Goal: Task Accomplishment & Management: Manage account settings

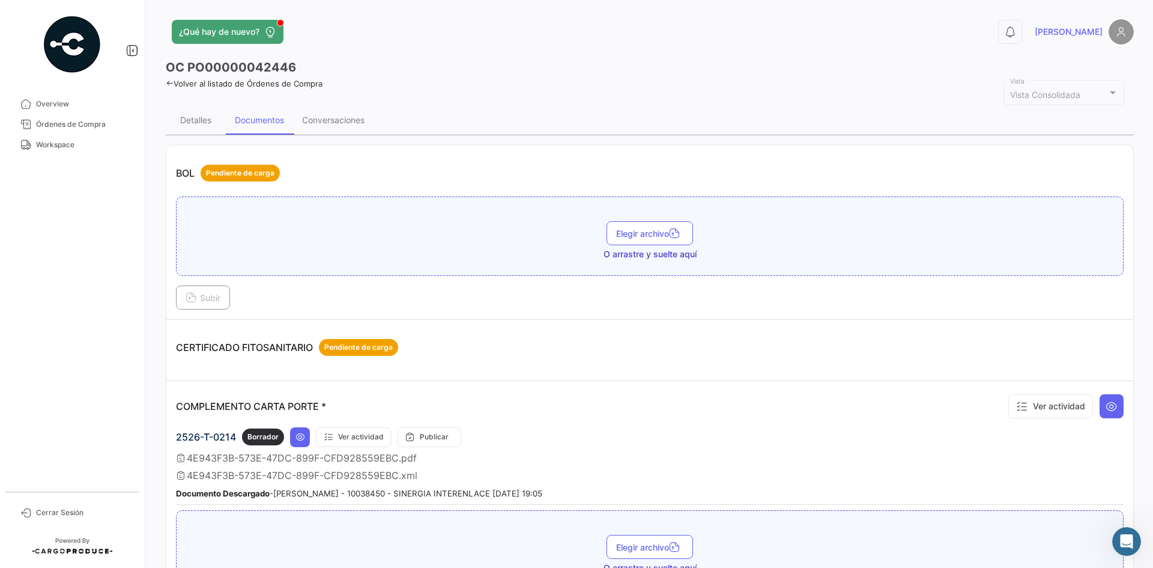
drag, startPoint x: 236, startPoint y: 440, endPoint x: 177, endPoint y: 441, distance: 59.5
click at [173, 440] on td "COMPLEMENTO CARTA PORTE * Ver actividad 2526-T-0214 Borrador Ver actividad Publ…" at bounding box center [649, 507] width 967 height 252
copy span "2526-T-0214"
click at [353, 114] on div "Conversaciones" at bounding box center [333, 120] width 80 height 29
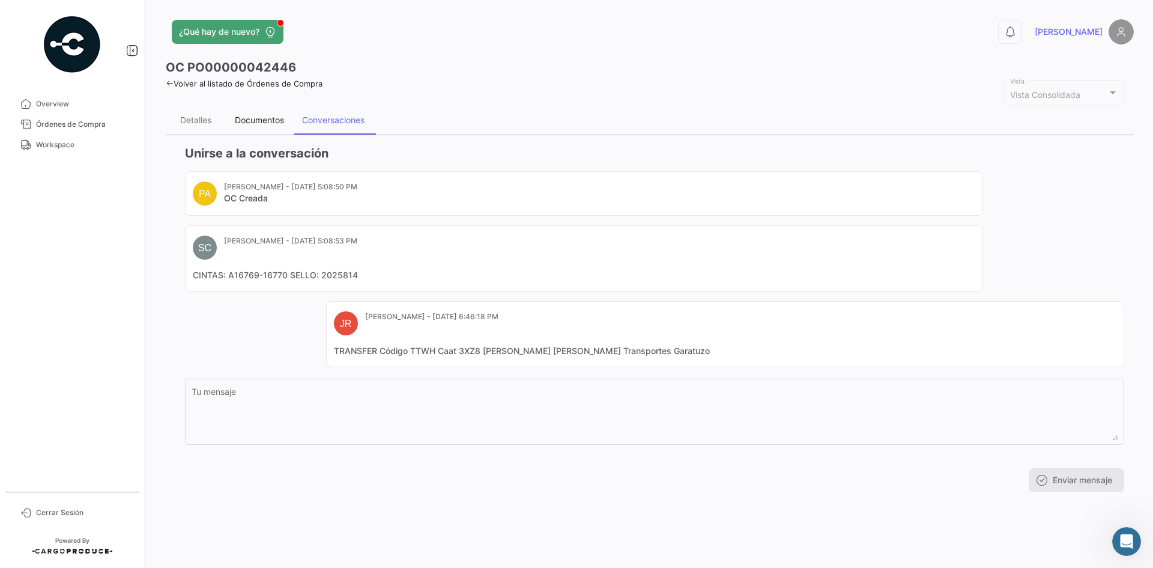
click at [259, 122] on div "Documentos" at bounding box center [259, 120] width 49 height 10
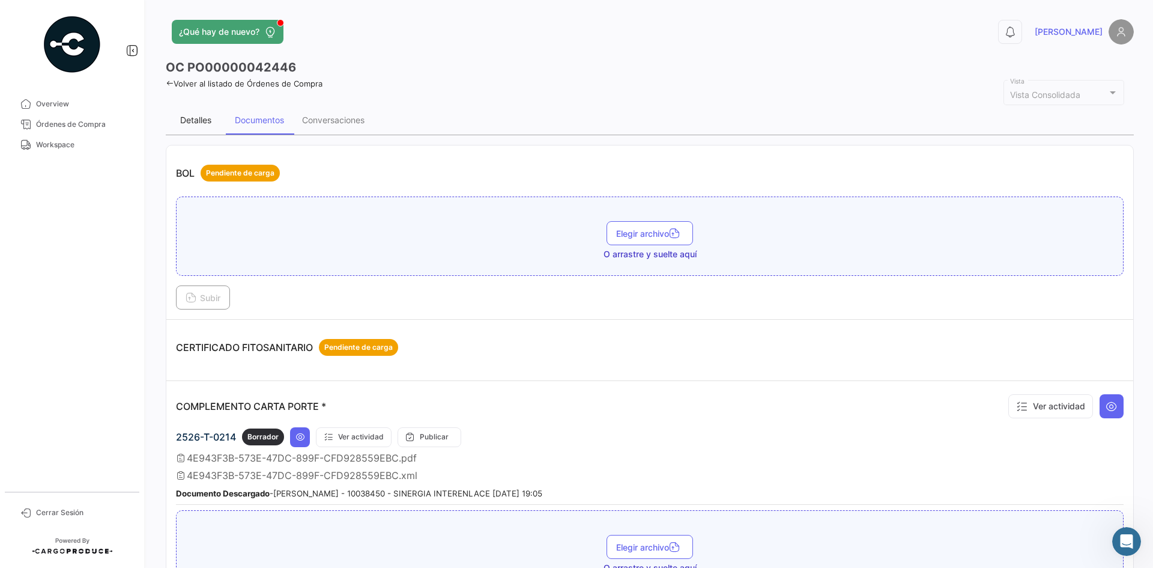
click at [205, 124] on div "Detalles" at bounding box center [195, 120] width 31 height 10
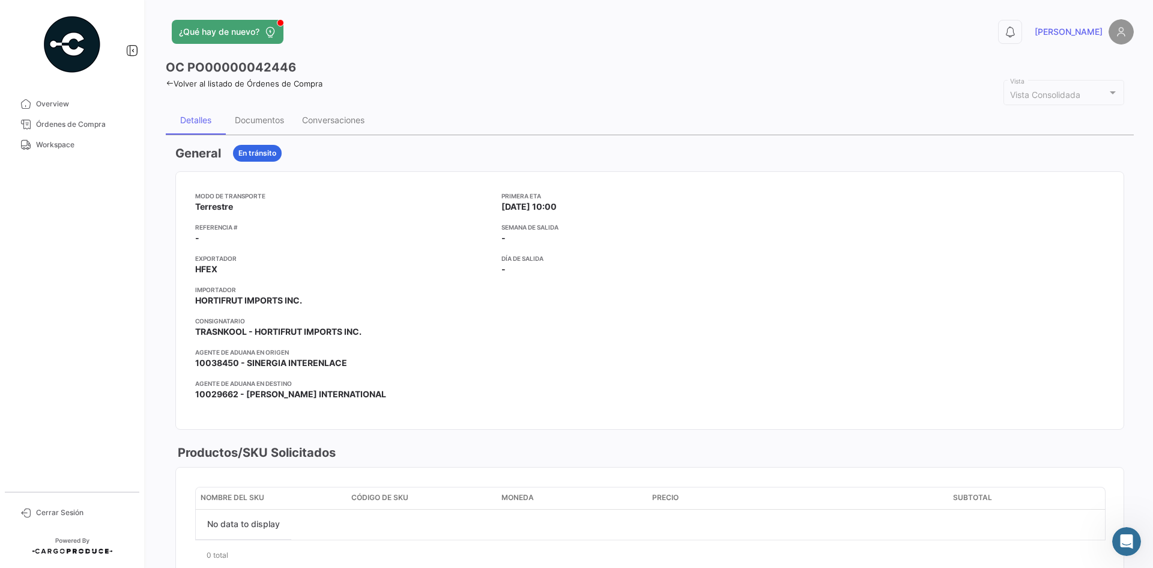
click at [187, 145] on h3 "General" at bounding box center [198, 153] width 46 height 17
click at [195, 155] on h3 "General" at bounding box center [198, 153] width 46 height 17
click at [274, 151] on span "En tránsito" at bounding box center [257, 153] width 38 height 11
click at [168, 85] on icon at bounding box center [170, 83] width 8 height 8
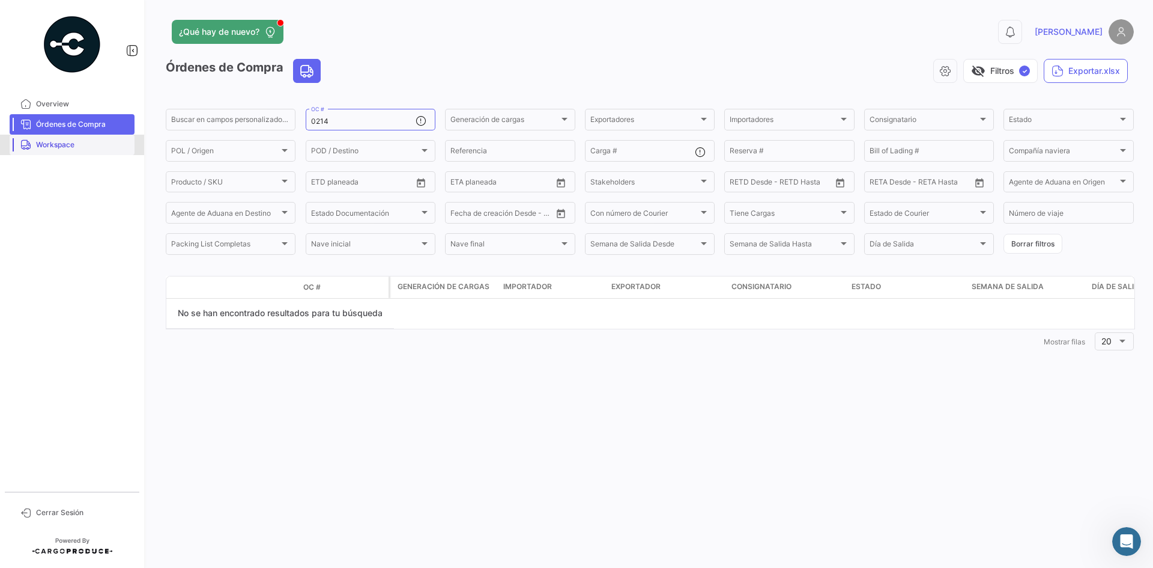
click at [82, 148] on span "Workspace" at bounding box center [83, 144] width 94 height 11
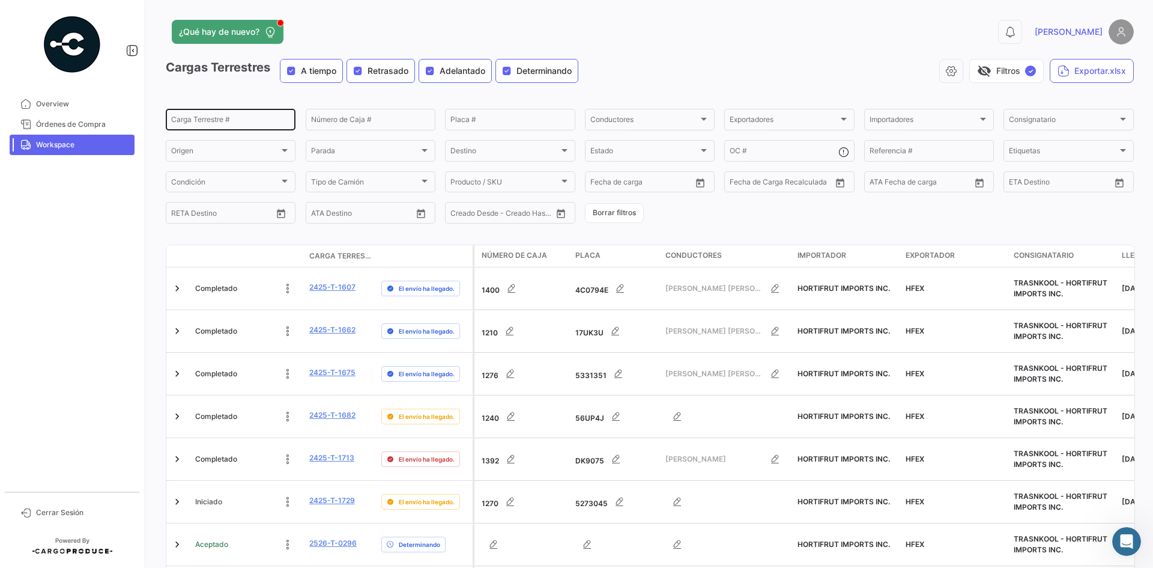
click at [229, 129] on div "Carga Terrestre #" at bounding box center [230, 118] width 119 height 23
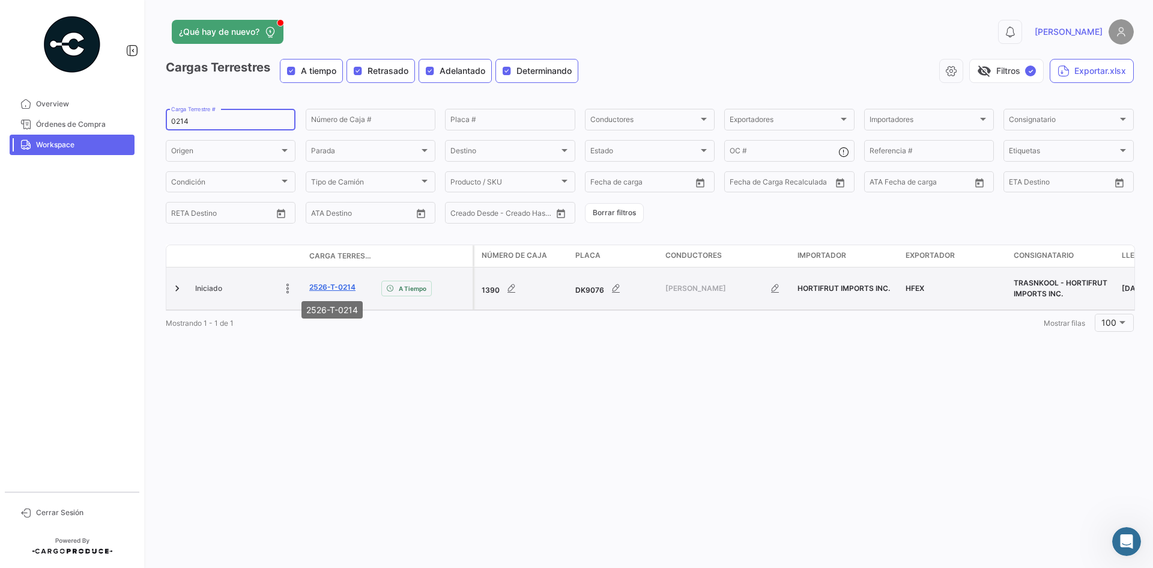
type input "0214"
click at [324, 283] on link "2526-T-0214" at bounding box center [332, 287] width 46 height 11
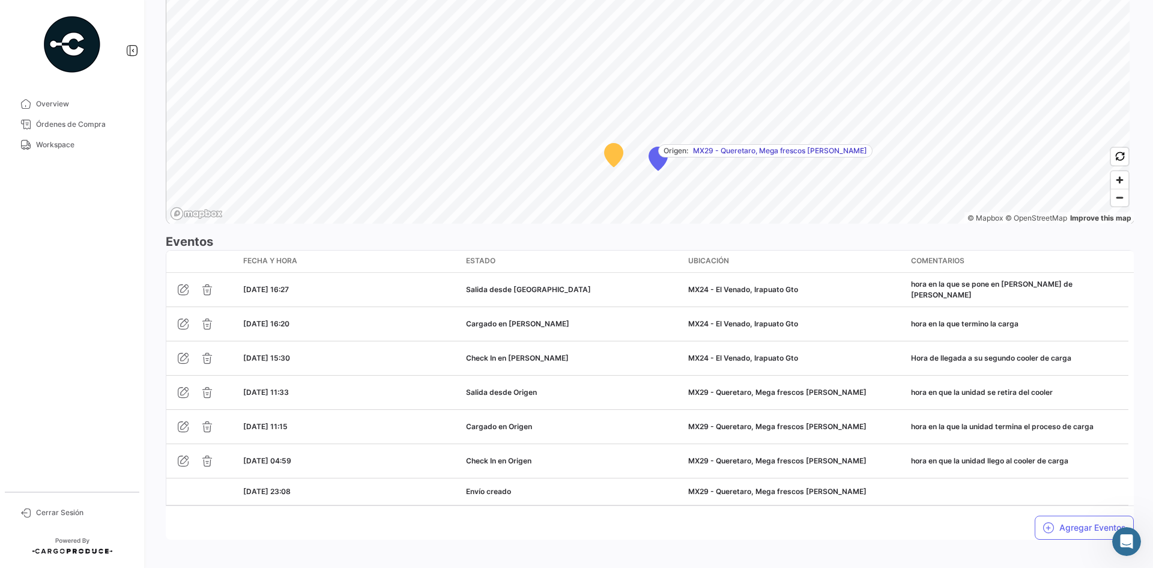
scroll to position [870, 0]
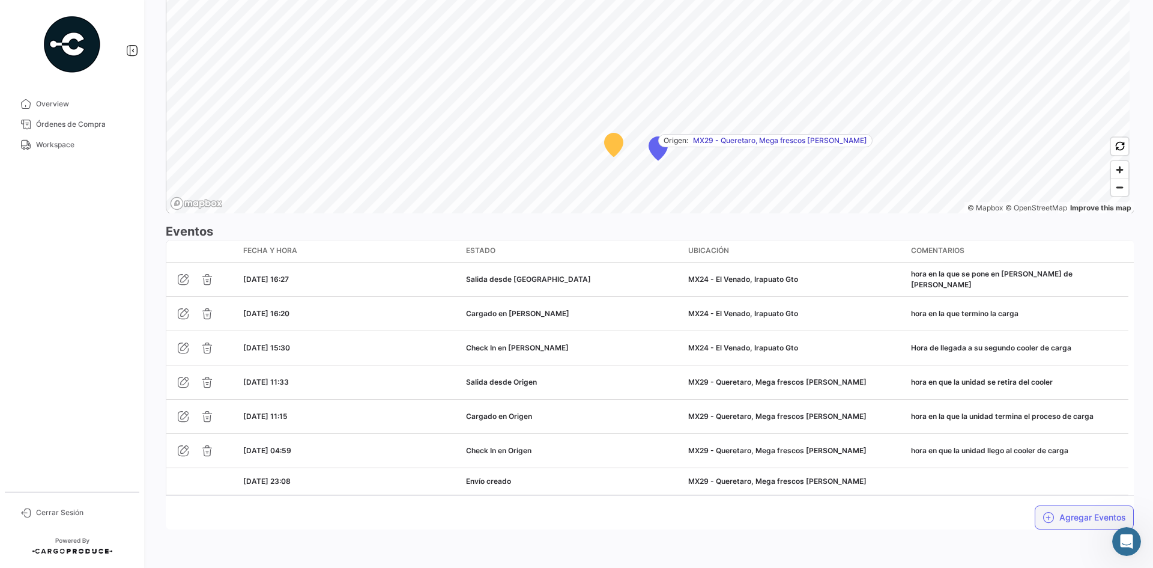
click at [1057, 515] on button "Agregar Eventos" at bounding box center [1084, 517] width 99 height 24
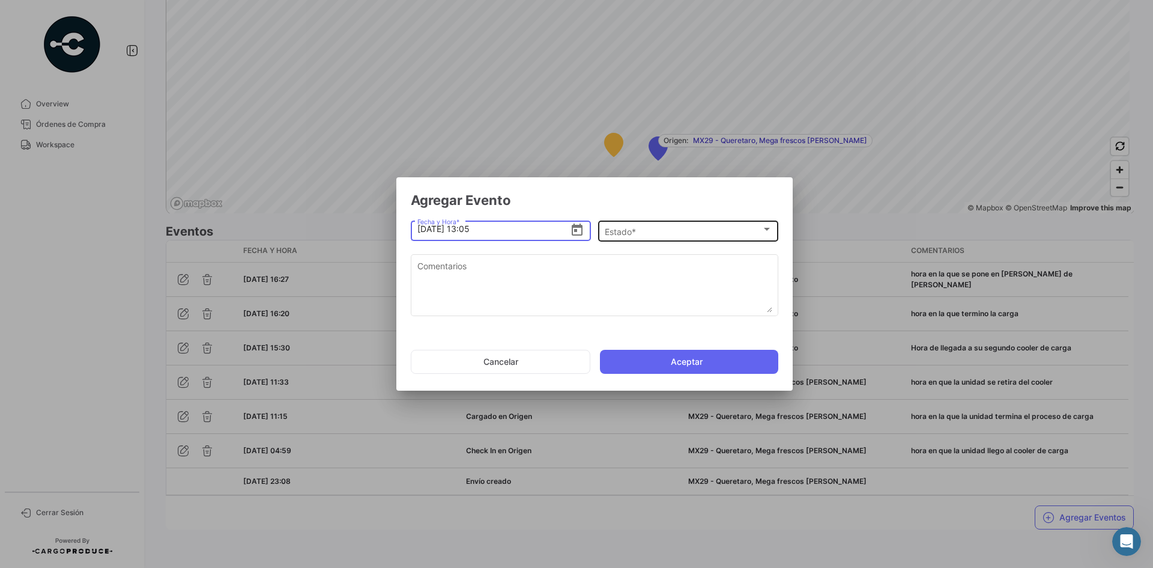
click at [652, 235] on div "Estado *" at bounding box center [683, 231] width 157 height 10
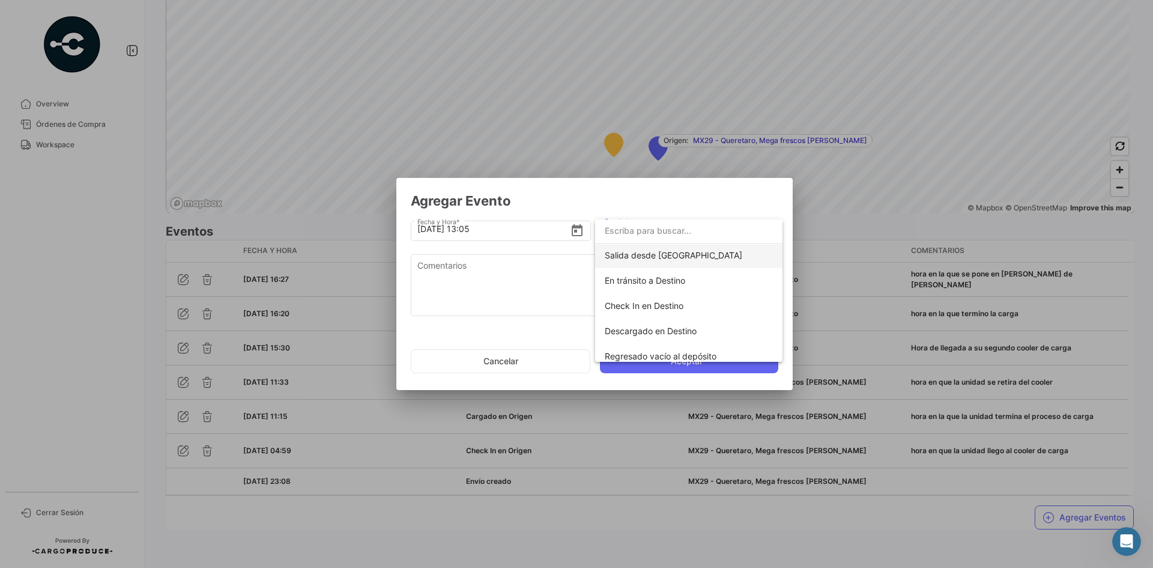
scroll to position [180, 0]
click at [687, 200] on div at bounding box center [576, 284] width 1153 height 568
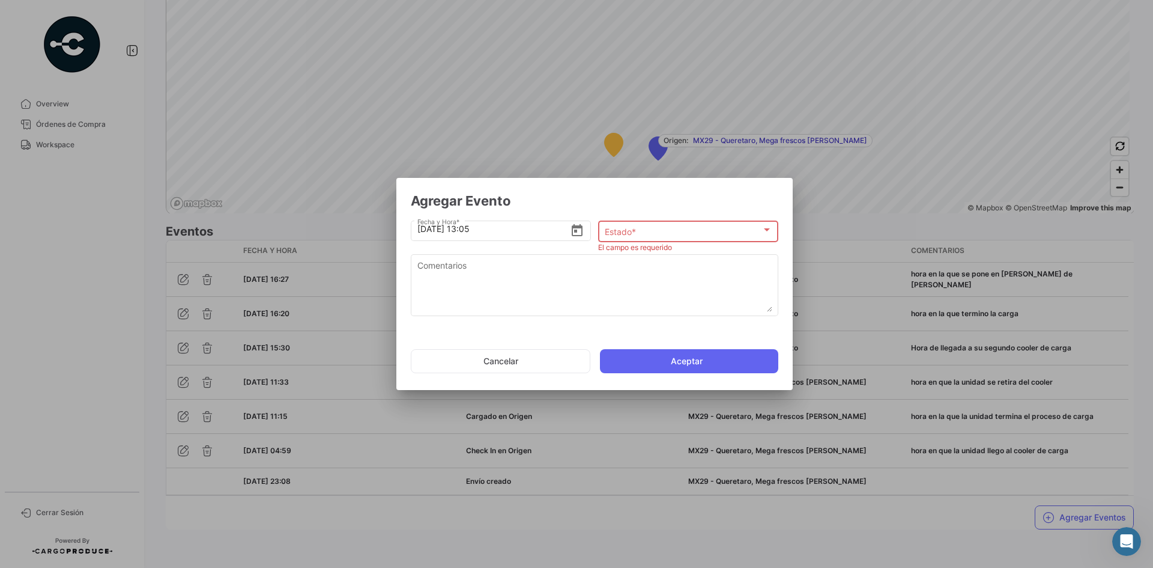
click at [713, 205] on h2 "Agregar Evento" at bounding box center [595, 200] width 368 height 17
click at [527, 363] on button "Cancelar" at bounding box center [501, 361] width 180 height 24
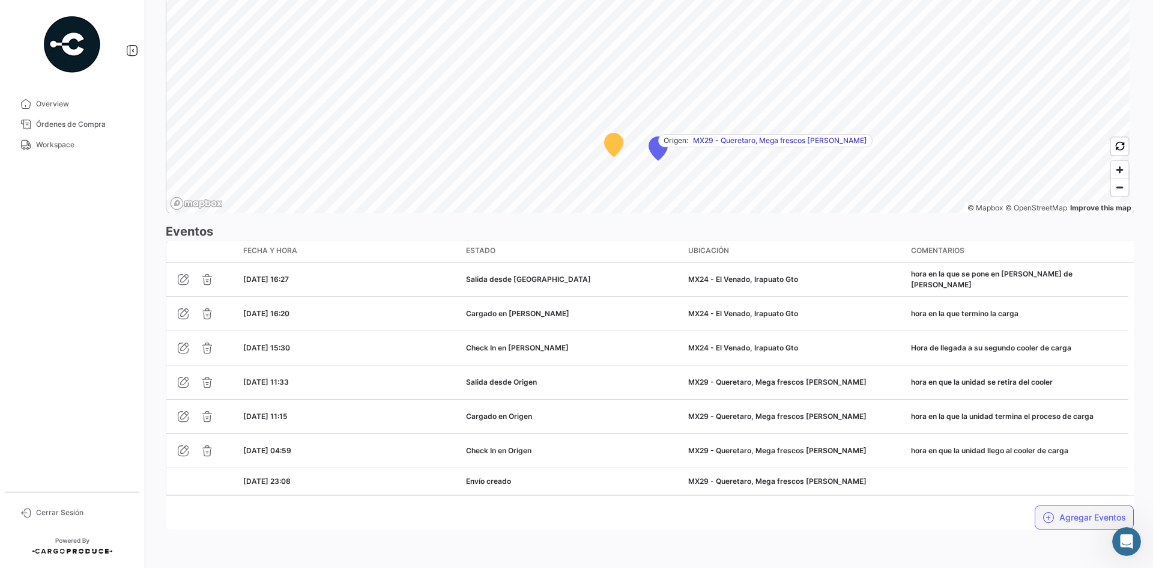
click at [1043, 522] on icon "button" at bounding box center [1049, 517] width 12 height 12
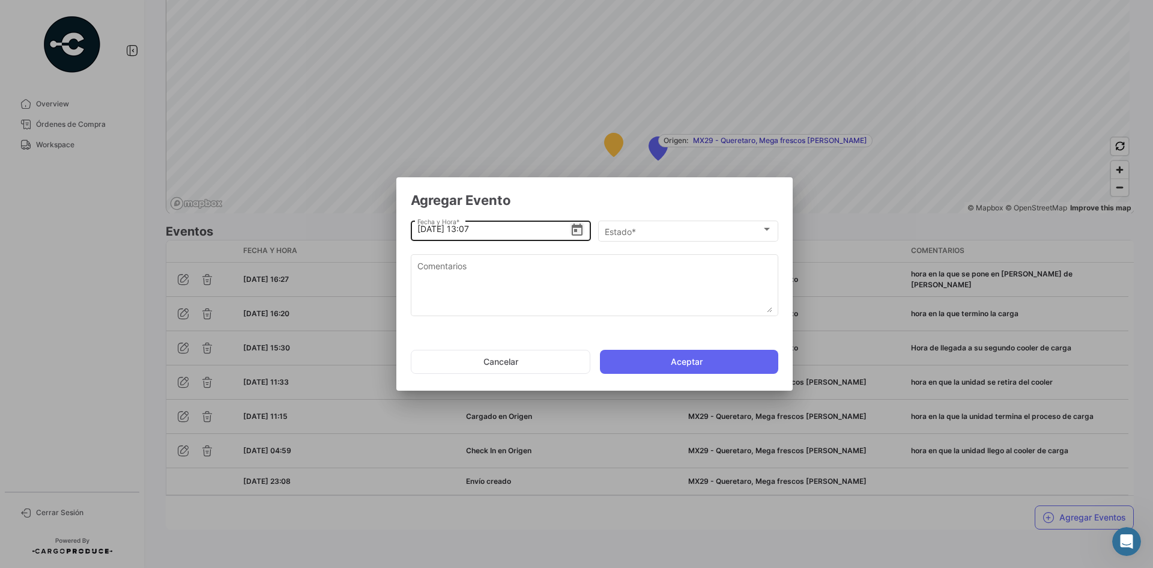
click at [578, 234] on icon "Open calendar" at bounding box center [577, 230] width 14 height 14
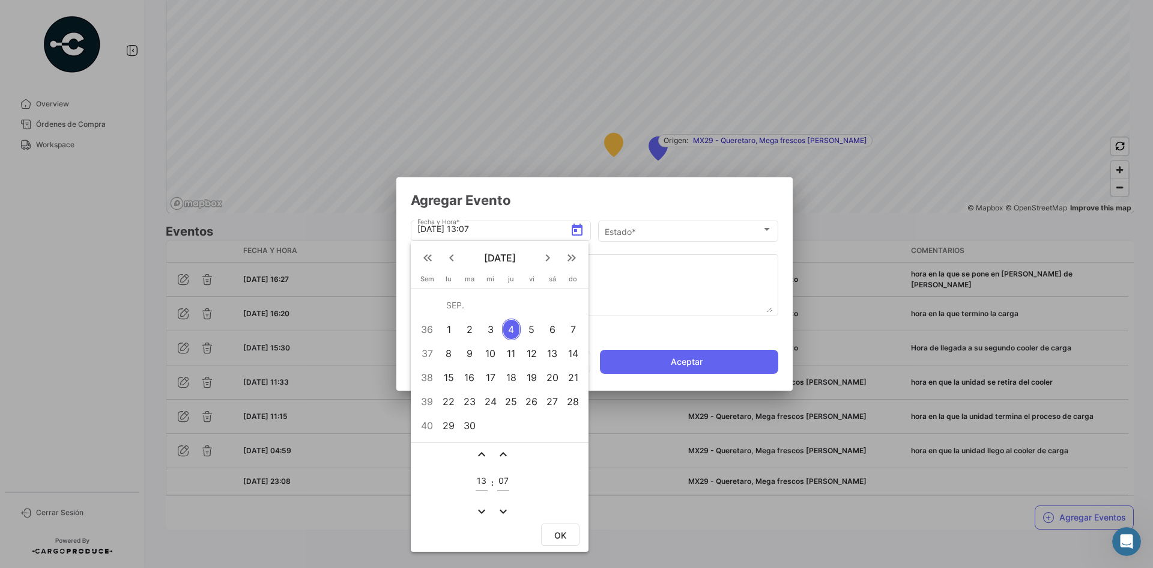
click at [491, 328] on div "3" at bounding box center [490, 329] width 19 height 22
click at [630, 199] on div at bounding box center [576, 284] width 1153 height 568
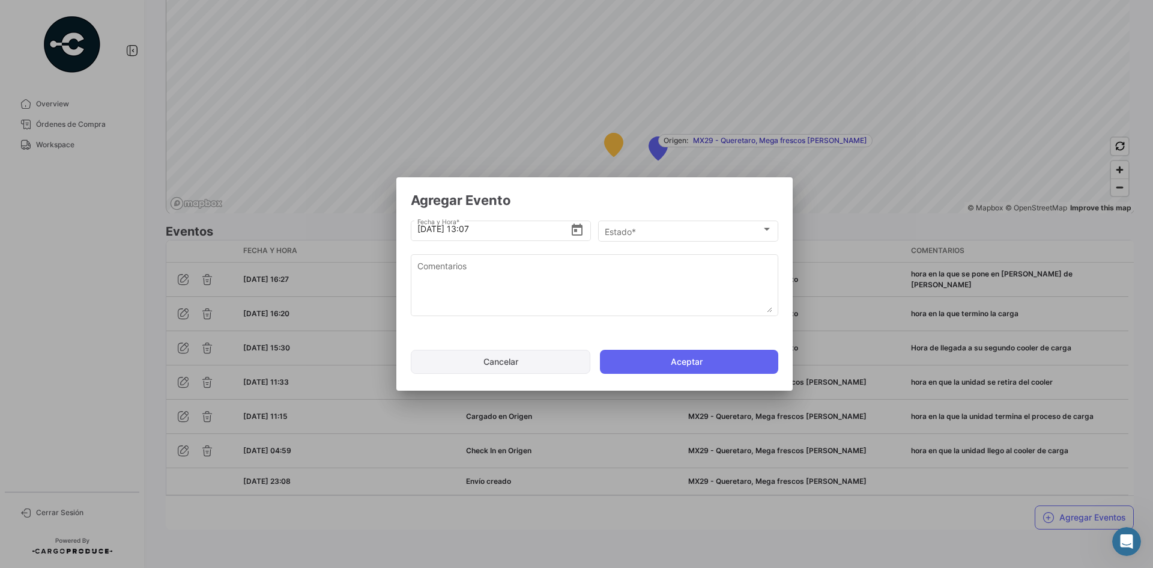
click at [518, 367] on button "Cancelar" at bounding box center [501, 362] width 180 height 24
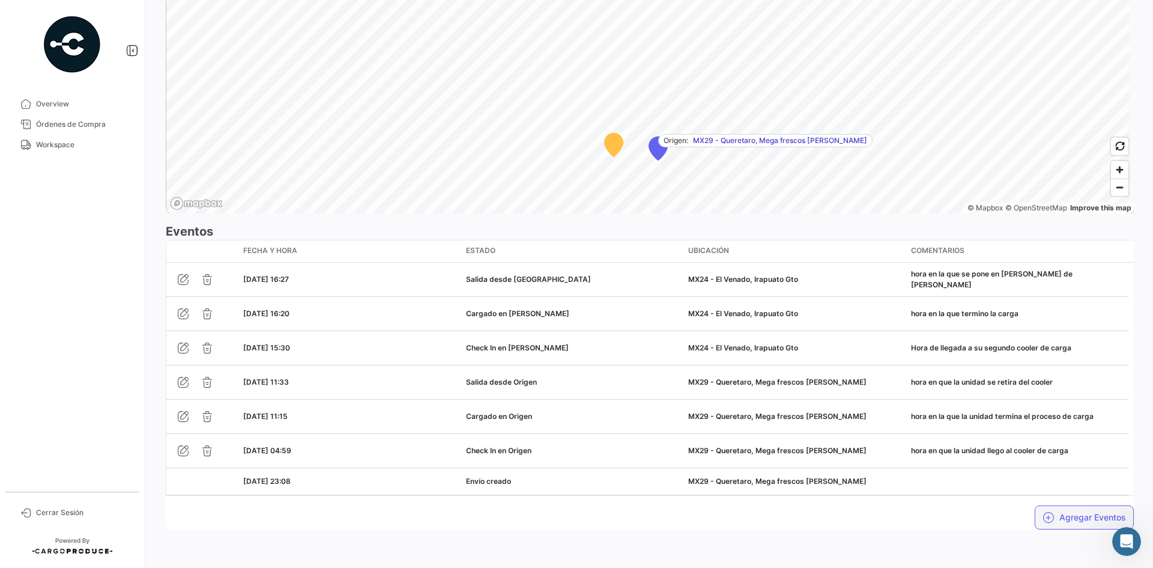
click at [1065, 515] on button "Agregar Eventos" at bounding box center [1084, 517] width 99 height 24
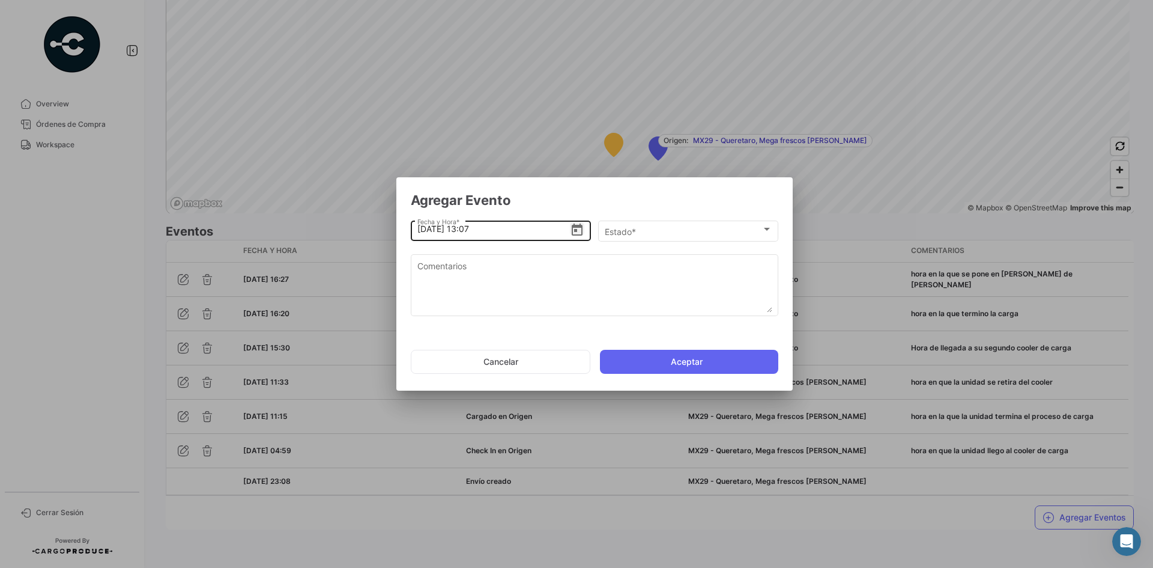
click at [579, 234] on icon "Open calendar" at bounding box center [577, 230] width 14 height 14
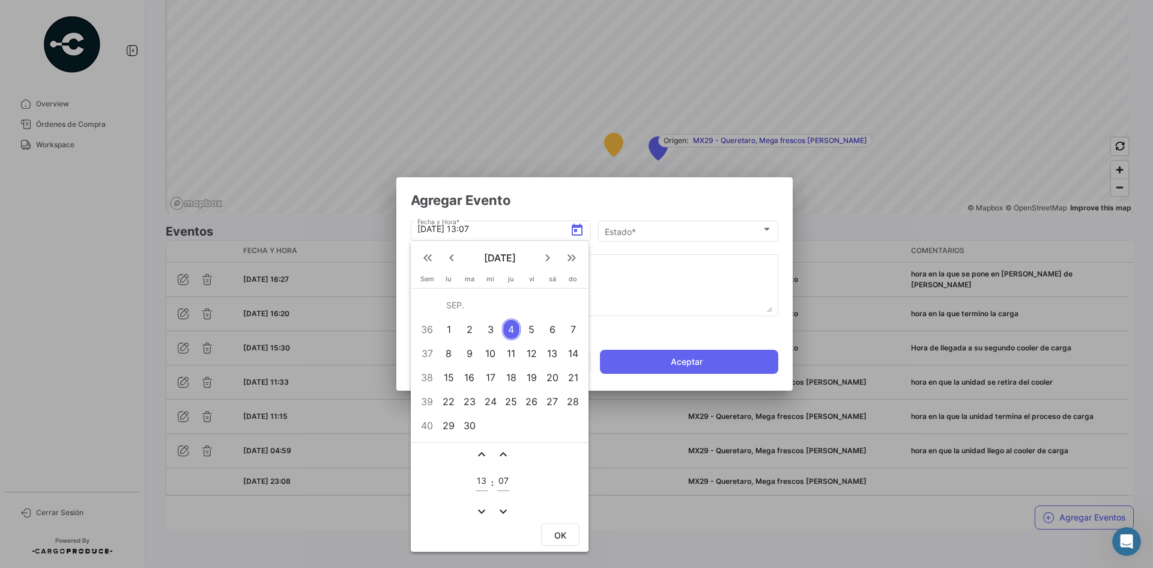
click at [491, 328] on div "3" at bounding box center [490, 329] width 19 height 22
click at [465, 228] on div at bounding box center [576, 284] width 1153 height 568
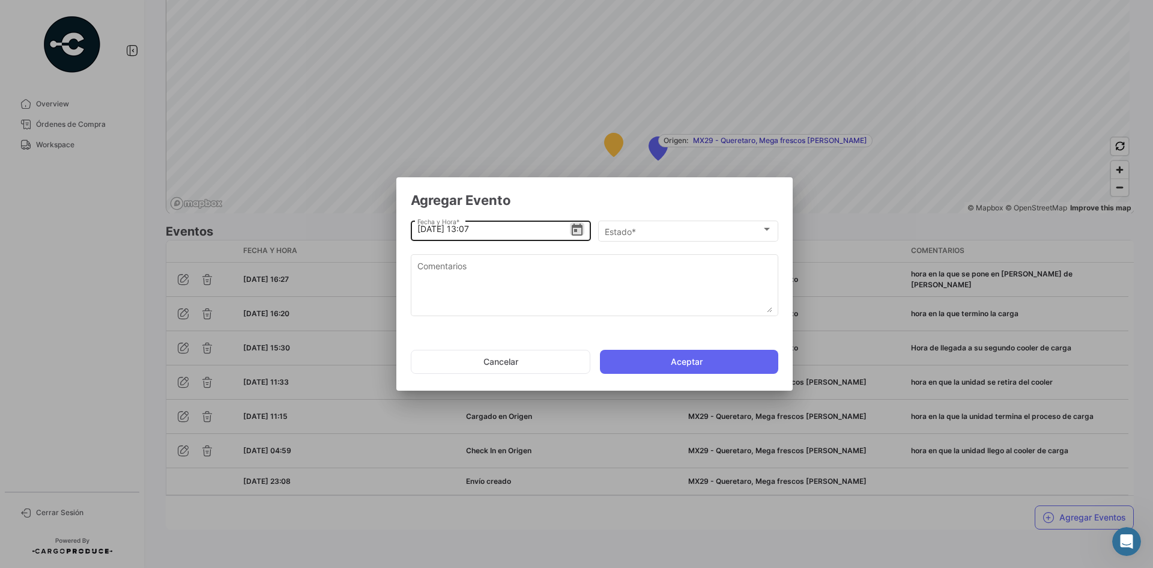
click at [468, 228] on input "[DATE] 13:07" at bounding box center [493, 229] width 153 height 42
type input "[DATE] 16:35"
click at [658, 233] on div "Estado *" at bounding box center [683, 231] width 157 height 10
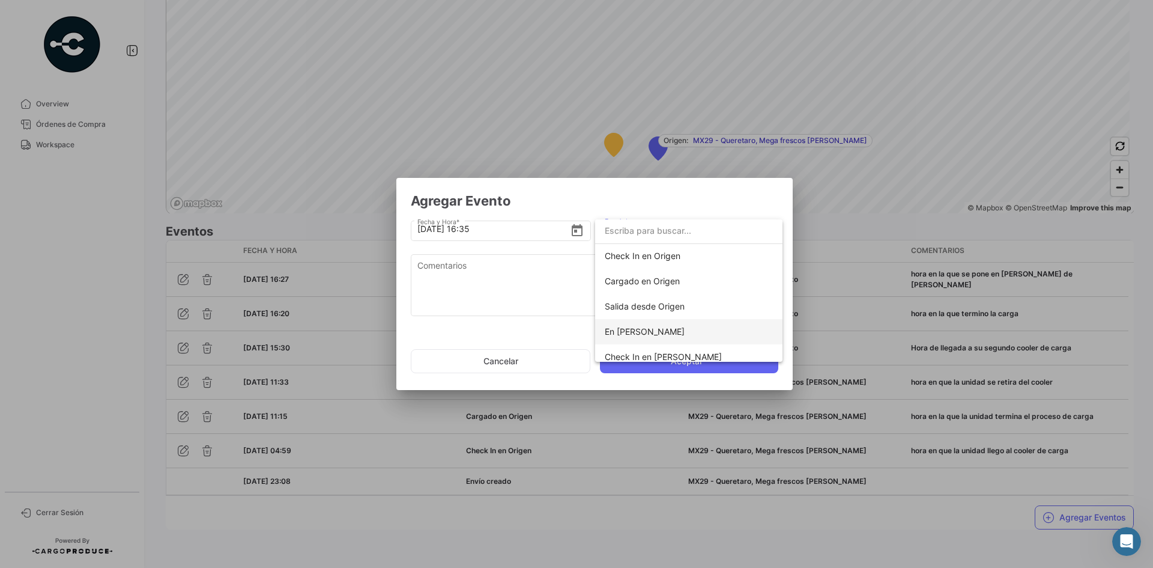
scroll to position [60, 0]
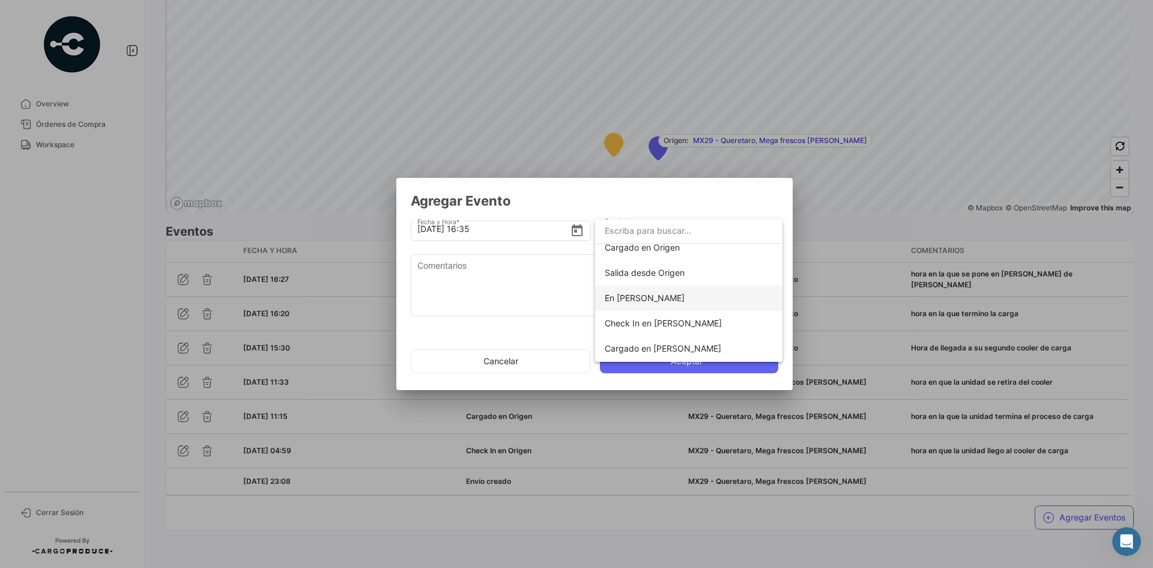
click at [677, 295] on span "En [PERSON_NAME]" at bounding box center [645, 297] width 80 height 10
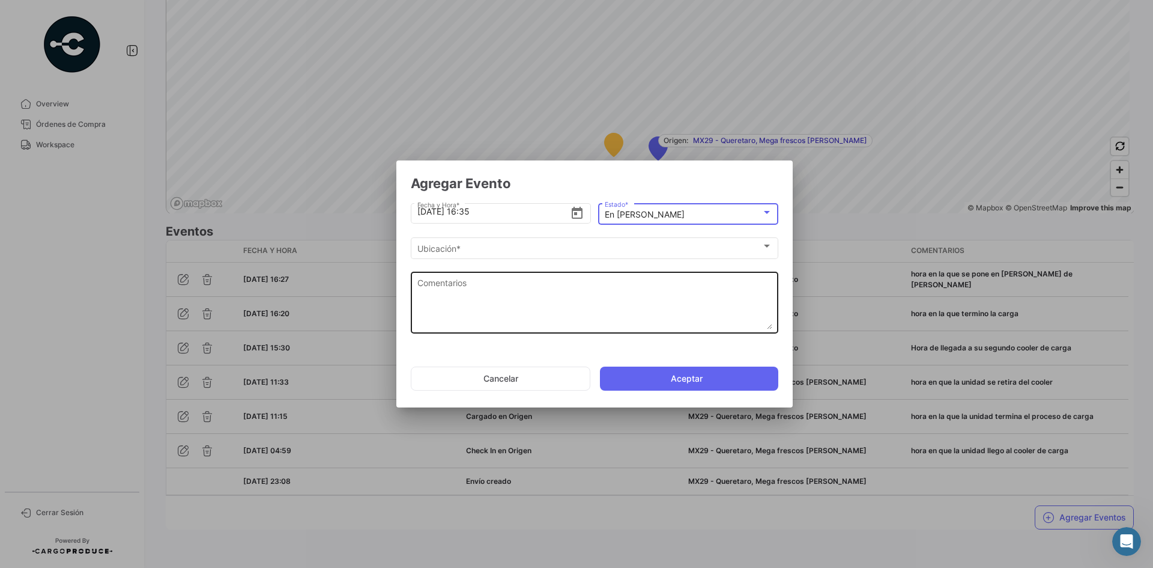
click at [525, 299] on textarea "Comentarios" at bounding box center [594, 302] width 355 height 53
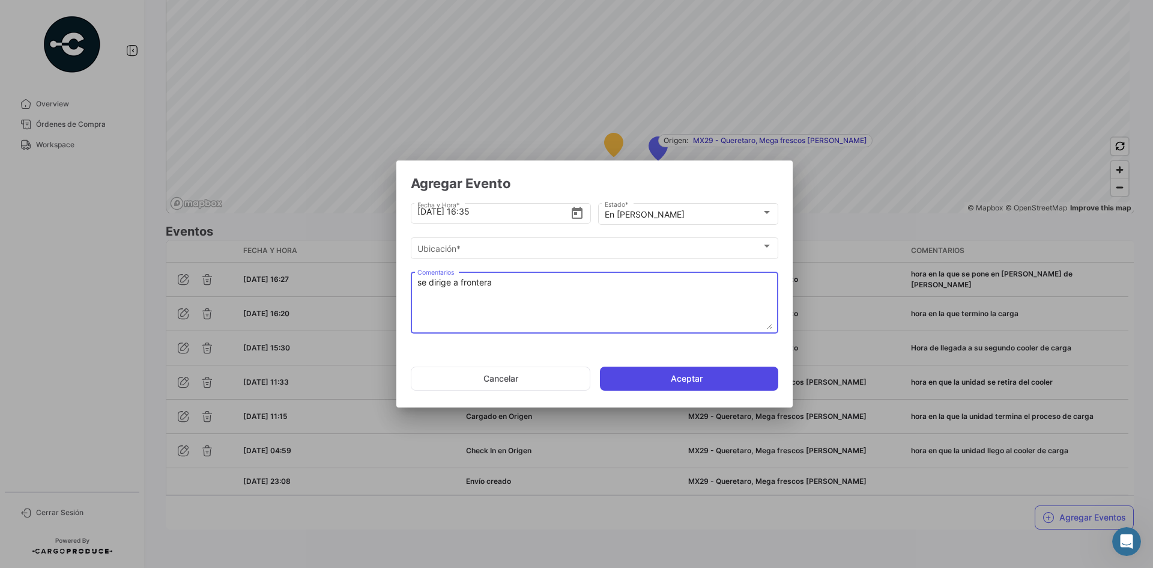
type textarea "se dirige a frontera"
click at [675, 384] on button "Aceptar" at bounding box center [689, 378] width 178 height 24
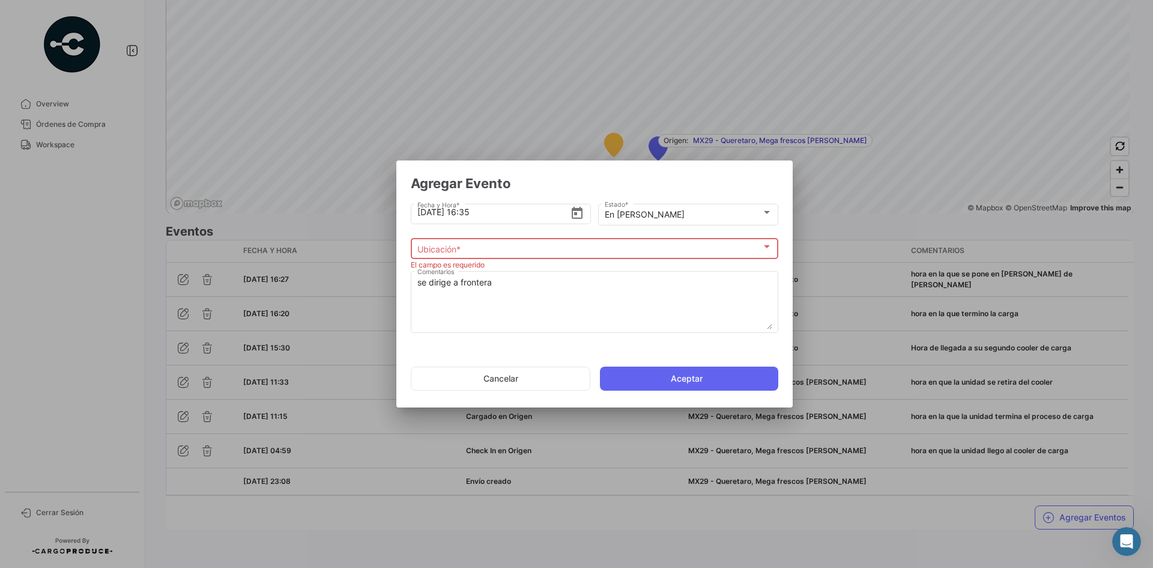
click at [569, 250] on div "Ubicación *" at bounding box center [589, 249] width 344 height 10
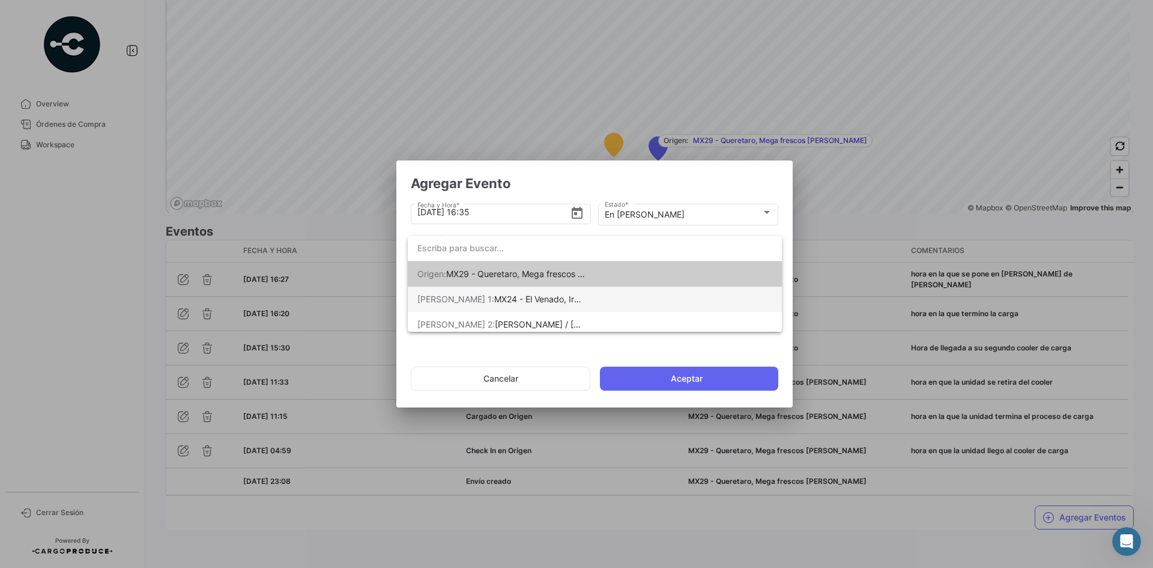
click at [551, 300] on span "MX24 - El Venado, Irapuato Gto" at bounding box center [556, 299] width 124 height 10
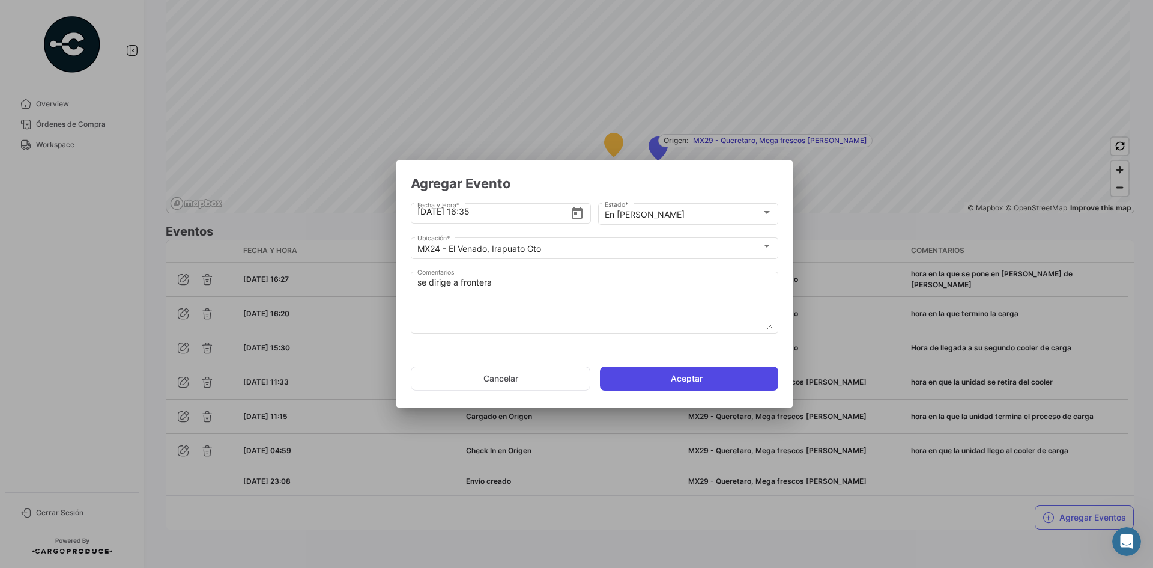
click at [674, 374] on button "Aceptar" at bounding box center [689, 378] width 178 height 24
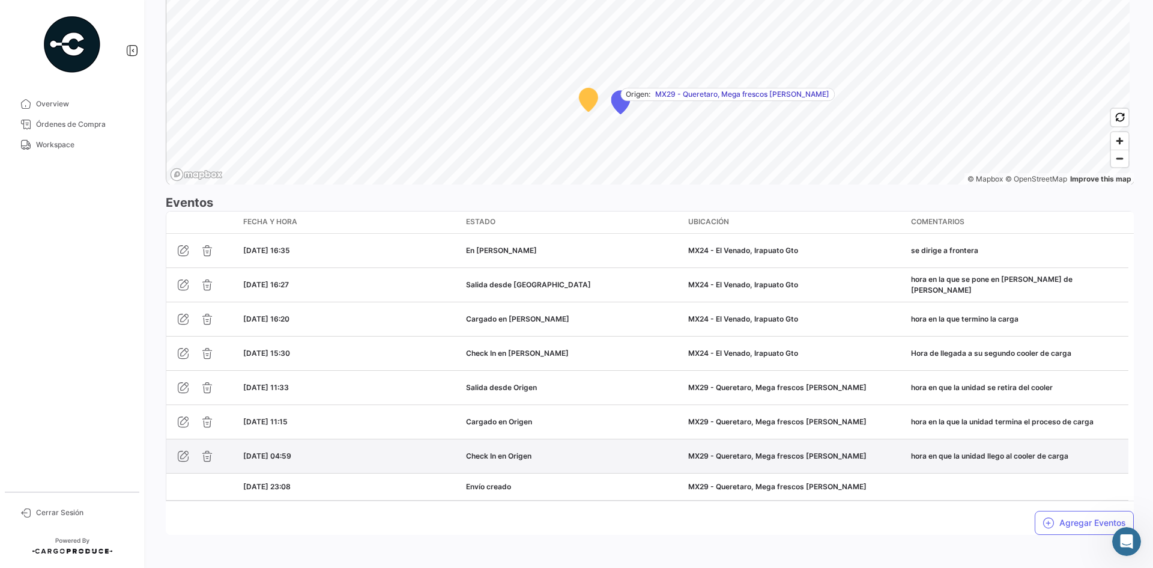
scroll to position [904, 0]
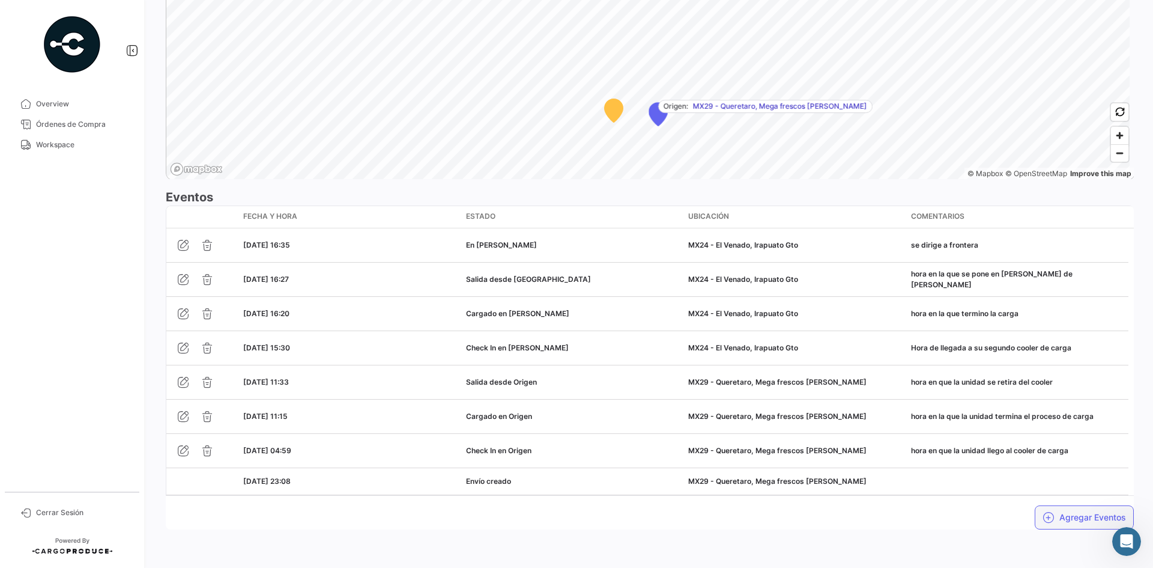
click at [1058, 513] on button "Agregar Eventos" at bounding box center [1084, 517] width 99 height 24
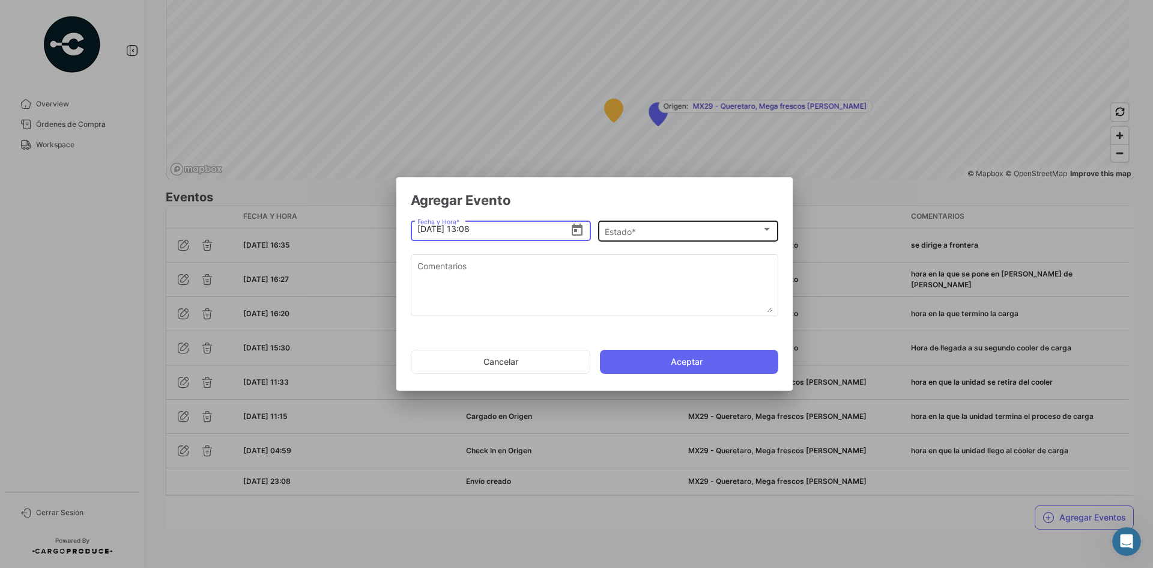
click at [653, 237] on div "Estado * Estado *" at bounding box center [689, 229] width 168 height 23
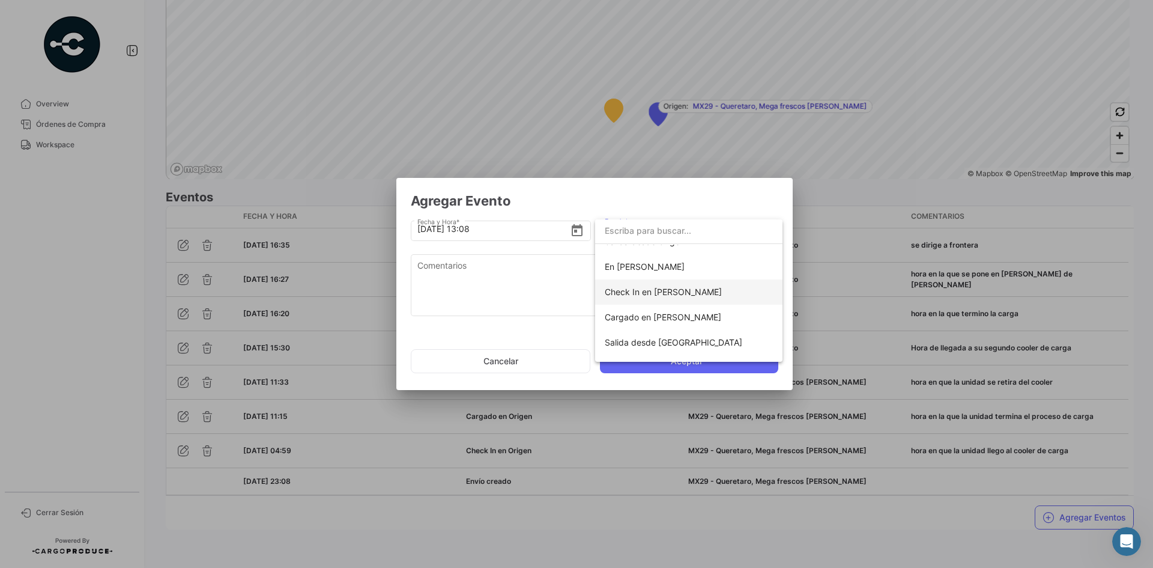
scroll to position [120, 0]
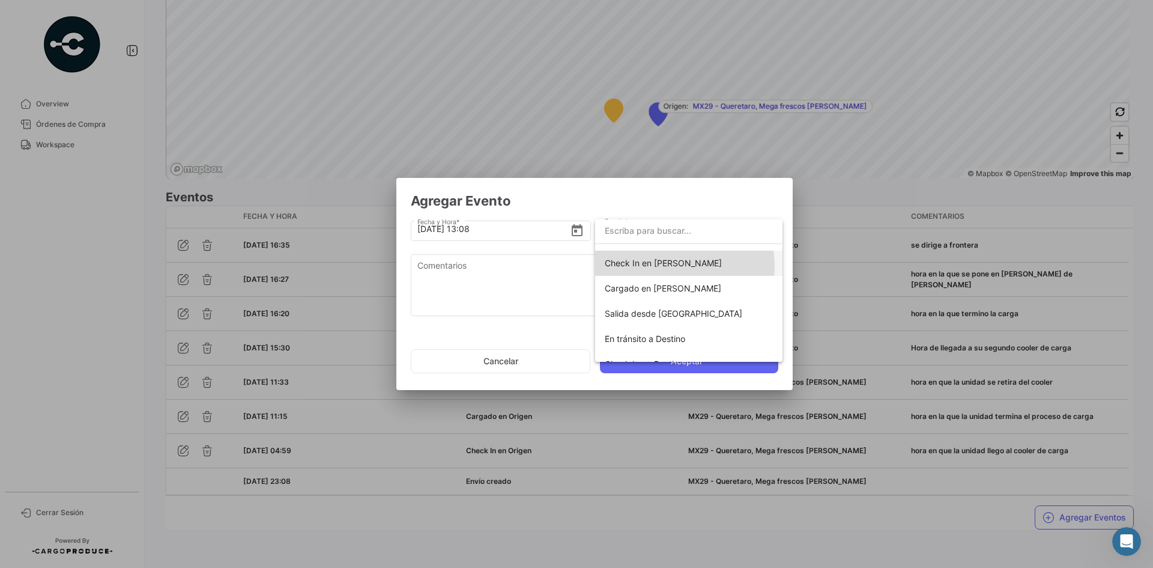
click at [674, 265] on span "Check In en [PERSON_NAME]" at bounding box center [663, 263] width 117 height 10
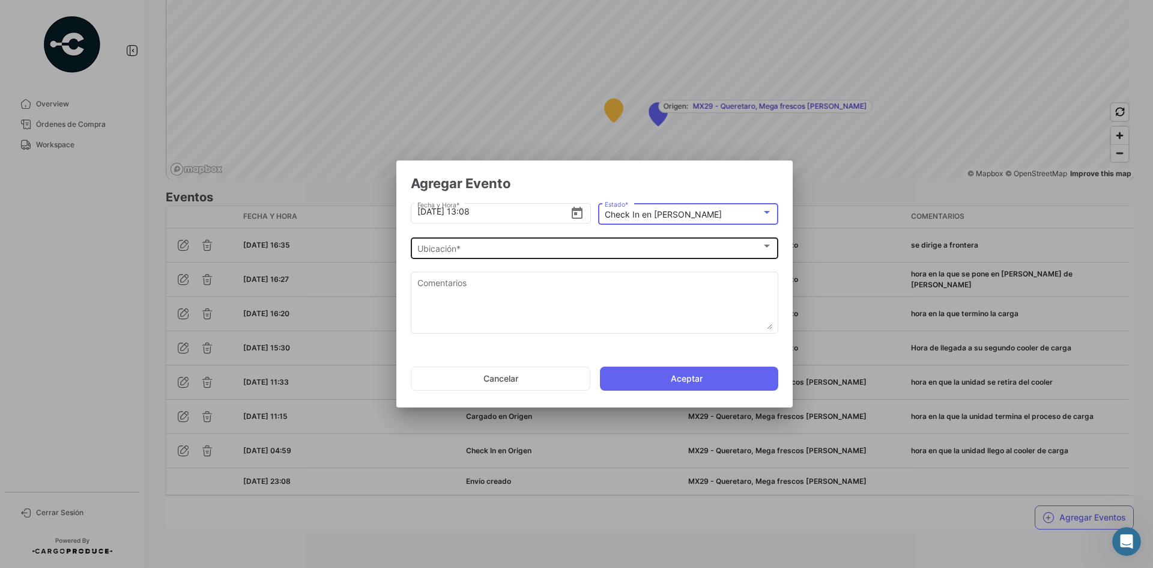
click at [485, 246] on div "Ubicación *" at bounding box center [589, 249] width 344 height 10
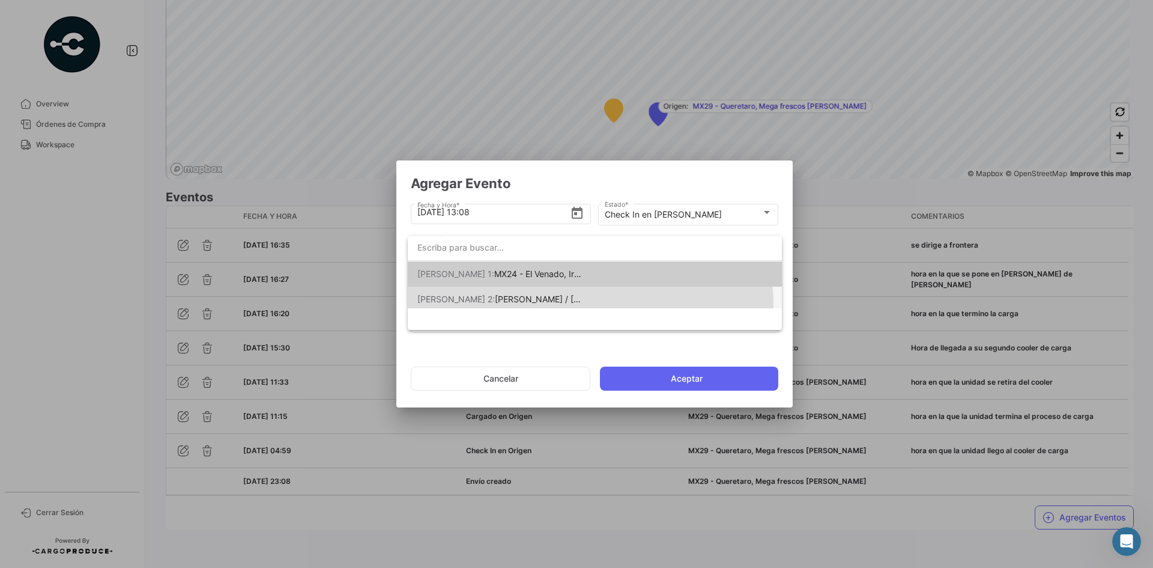
click at [564, 305] on span "[PERSON_NAME] 2: [PERSON_NAME] / [PERSON_NAME] [PERSON_NAME]" at bounding box center [501, 298] width 168 height 25
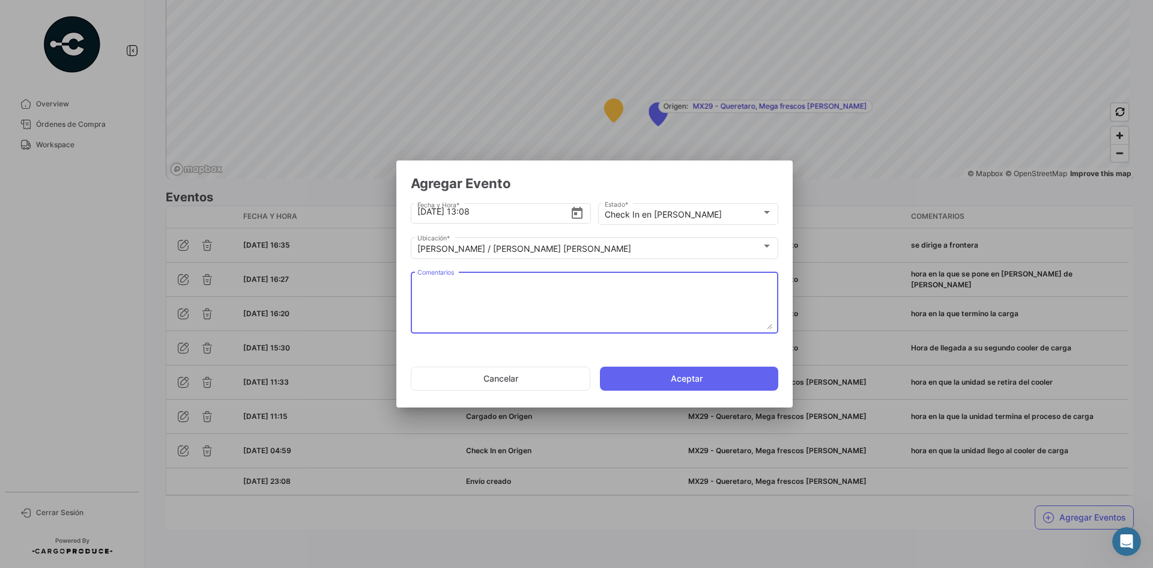
click at [518, 303] on textarea "Comentarios" at bounding box center [594, 302] width 355 height 53
type textarea "hora de llegada a frontera"
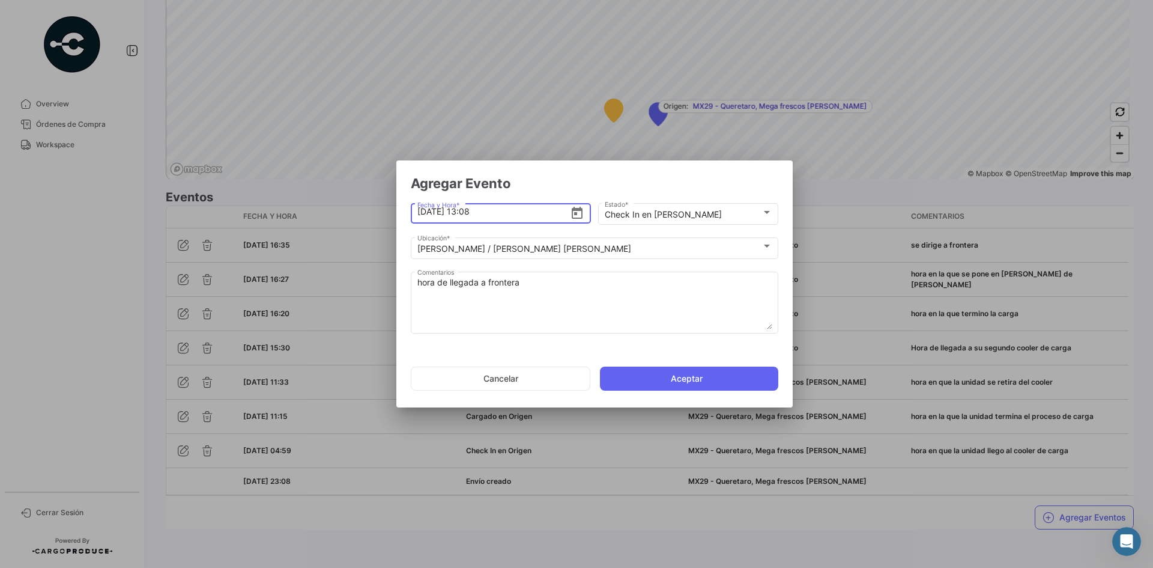
click at [482, 213] on input "[DATE] 13:08" at bounding box center [493, 211] width 153 height 42
type input "[DATE] 13:09"
click at [663, 382] on button "Aceptar" at bounding box center [689, 378] width 178 height 24
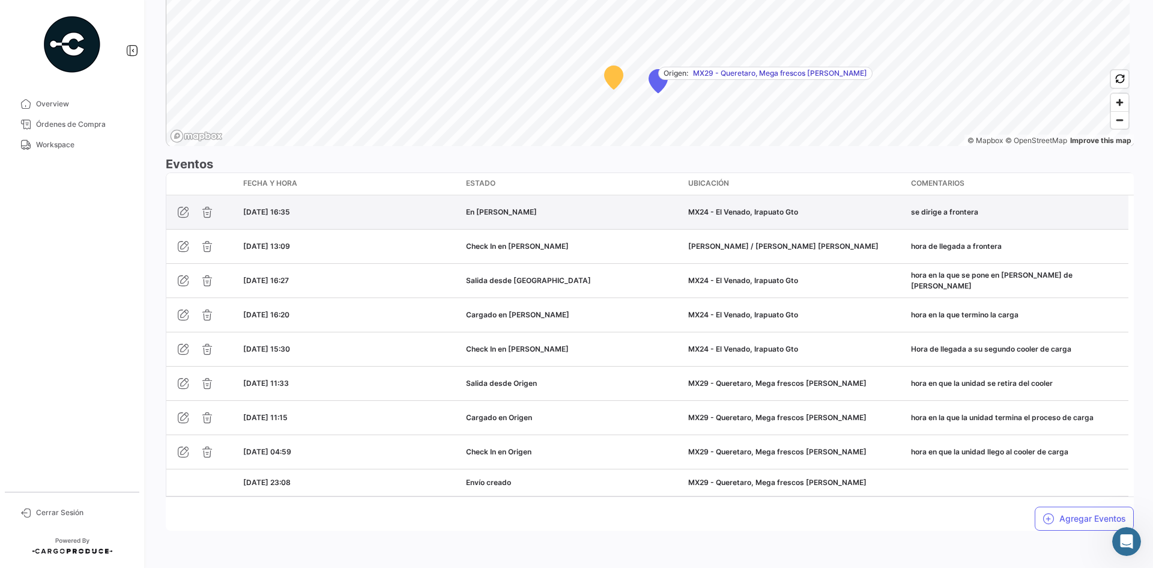
scroll to position [938, 0]
click at [183, 214] on icon "button" at bounding box center [183, 211] width 12 height 12
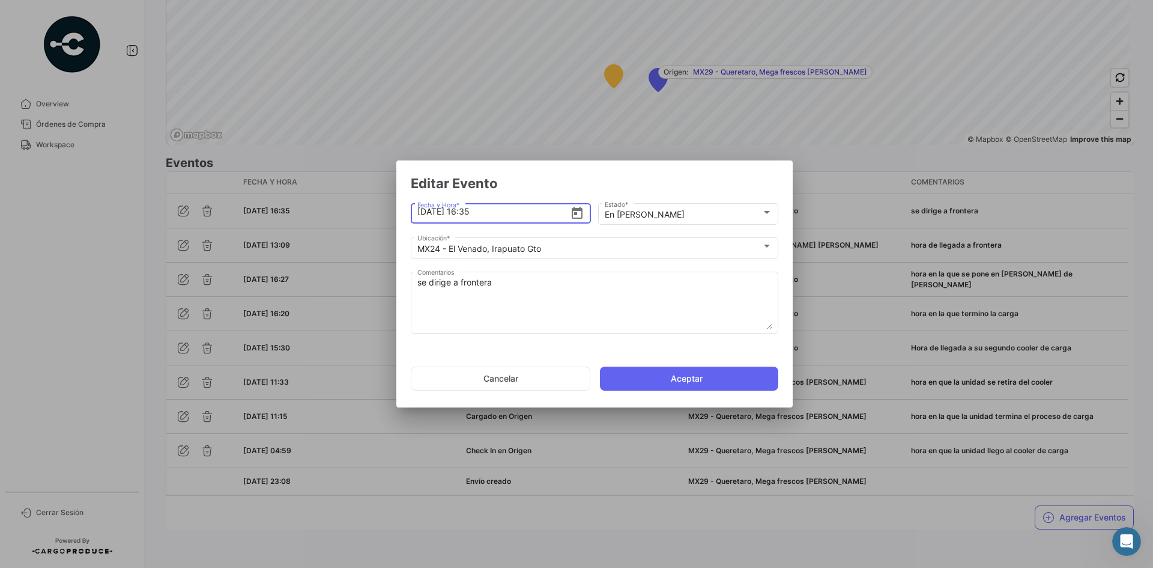
click at [422, 215] on input "[DATE] 16:35" at bounding box center [493, 211] width 153 height 42
type input "[DATE] 16:35"
click at [659, 378] on button "Aceptar" at bounding box center [689, 378] width 178 height 24
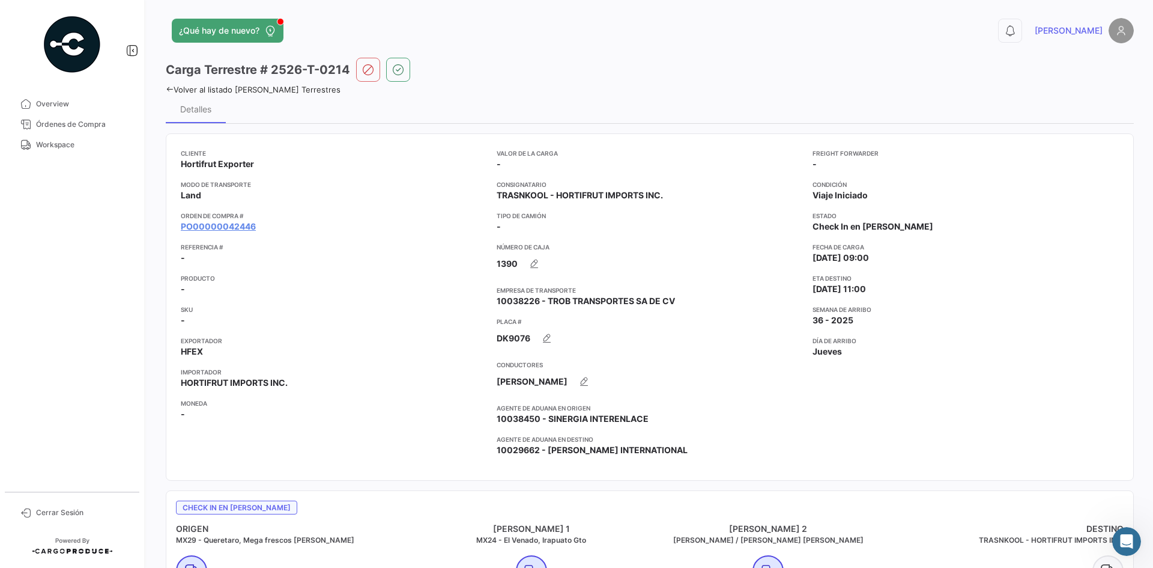
scroll to position [0, 0]
